Goal: Find specific page/section: Locate item on page

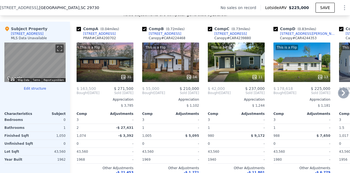
scroll to position [526, 0]
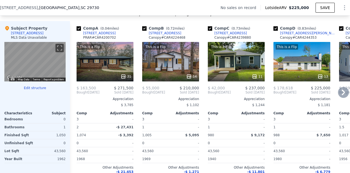
click at [97, 70] on div "This is a Flip 31" at bounding box center [105, 61] width 57 height 39
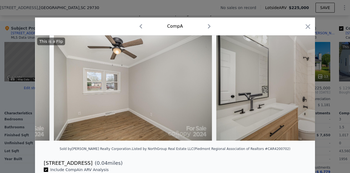
scroll to position [0, 3241]
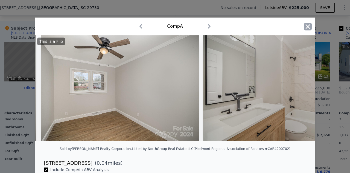
click at [306, 28] on icon "button" at bounding box center [308, 26] width 5 height 5
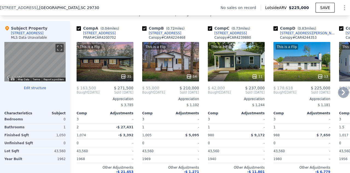
click at [170, 66] on div "This is a Flip 14" at bounding box center [170, 61] width 57 height 39
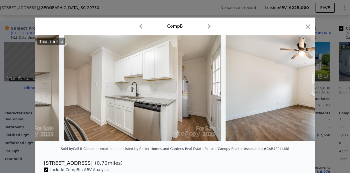
scroll to position [0, 1285]
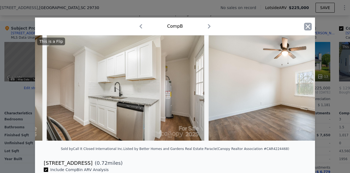
click at [304, 24] on icon "button" at bounding box center [308, 27] width 8 height 8
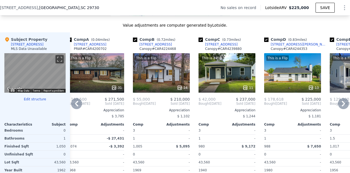
scroll to position [516, 0]
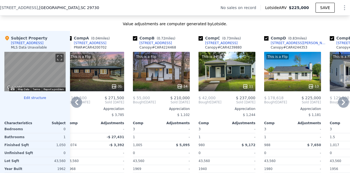
click at [233, 80] on div "This is a Flip 11" at bounding box center [227, 71] width 57 height 39
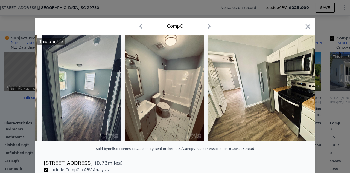
scroll to position [0, 533]
